Goal: Find specific page/section: Find specific page/section

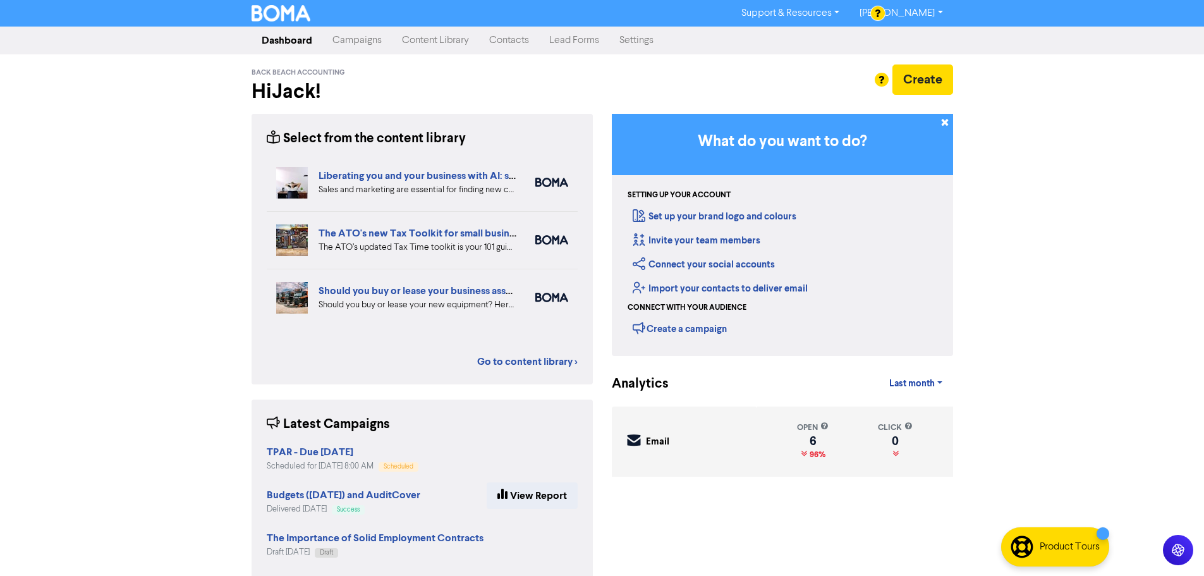
click at [501, 39] on link "Contacts" at bounding box center [509, 40] width 60 height 25
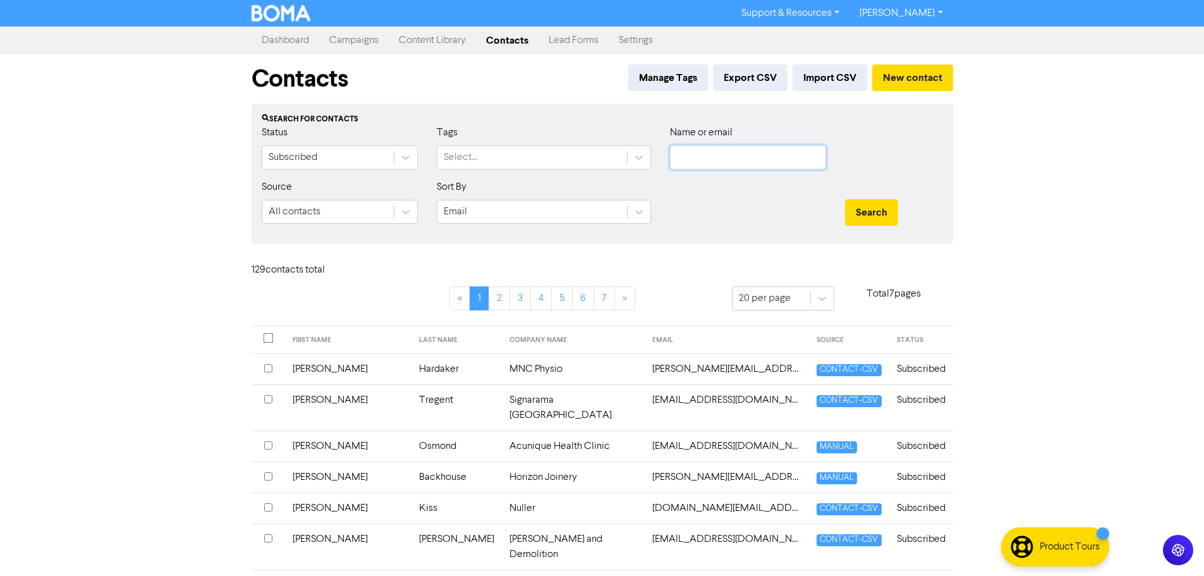
click at [706, 155] on input "text" at bounding box center [748, 157] width 156 height 24
type input "[PERSON_NAME]"
click at [845, 199] on button "Search" at bounding box center [871, 212] width 53 height 27
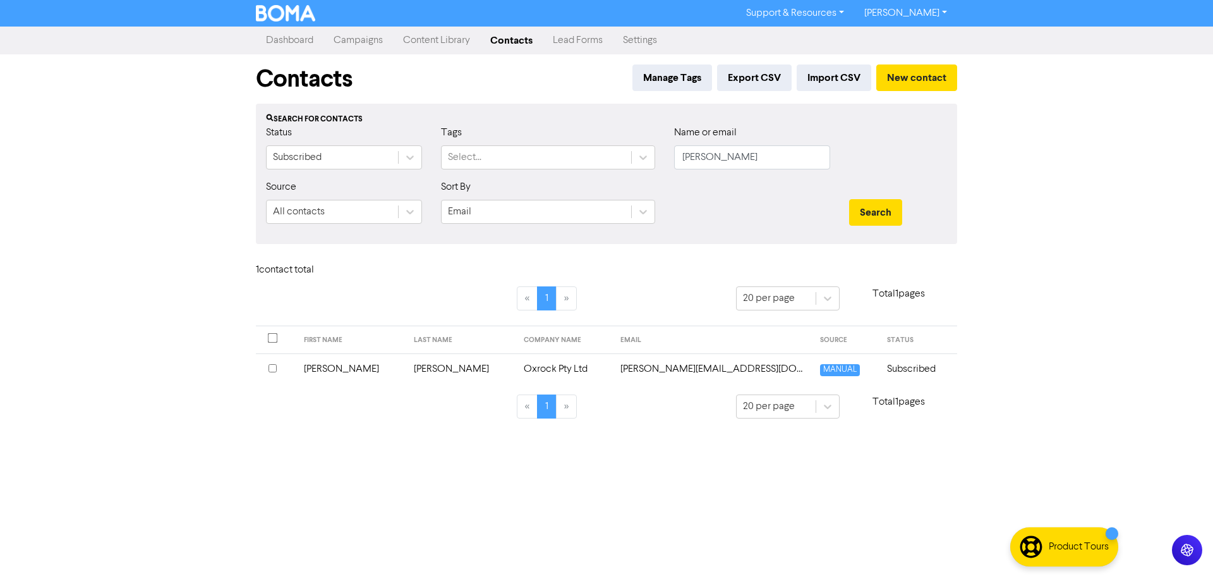
click at [415, 368] on td "[PERSON_NAME]" at bounding box center [461, 368] width 110 height 31
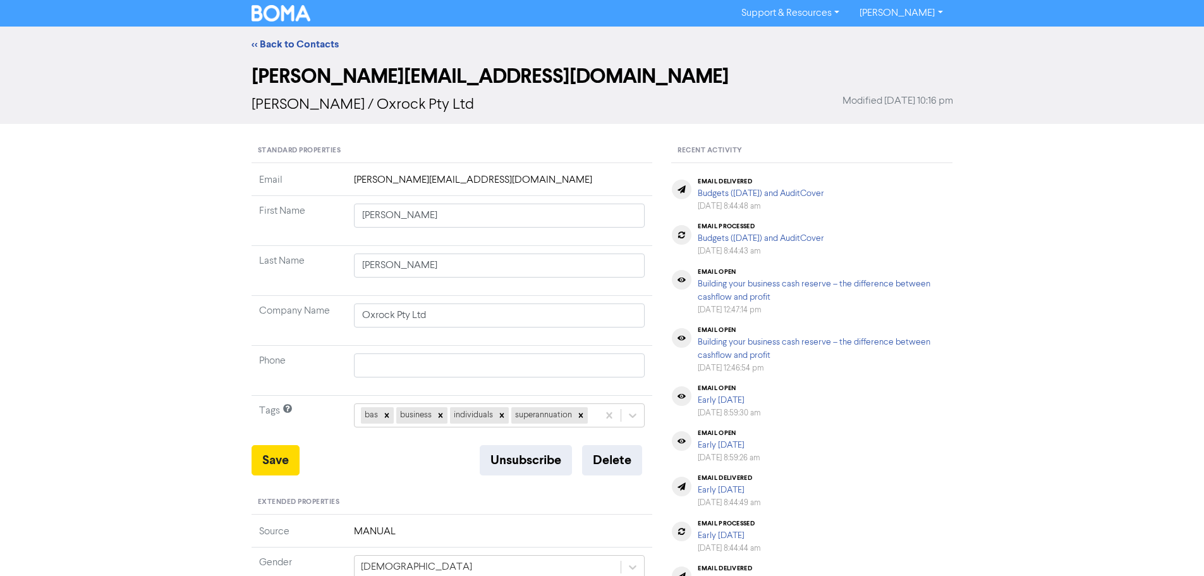
click at [164, 342] on div "<< Back to Contacts [PERSON_NAME][EMAIL_ADDRESS][DOMAIN_NAME] [PERSON_NAME] / O…" at bounding box center [602, 479] width 1204 height 905
